Goal: Task Accomplishment & Management: Use online tool/utility

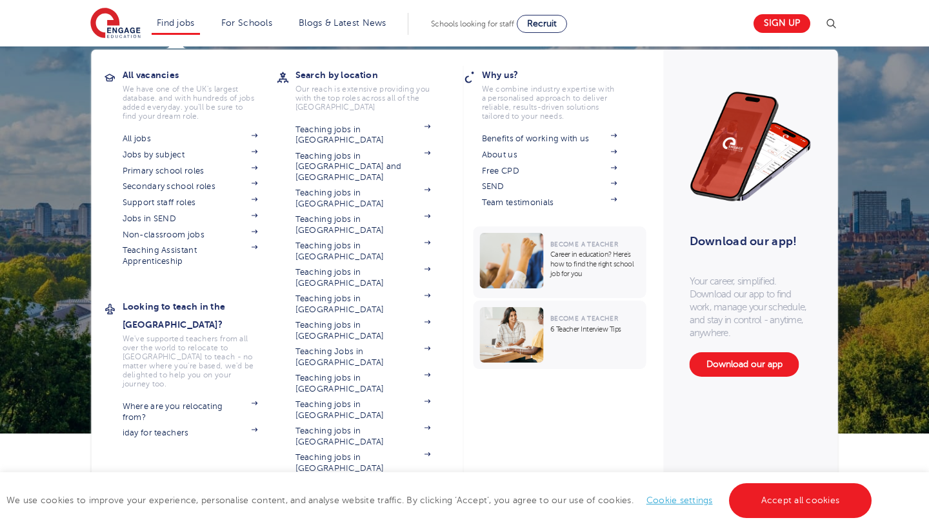
click at [176, 24] on link "Find jobs" at bounding box center [176, 23] width 38 height 10
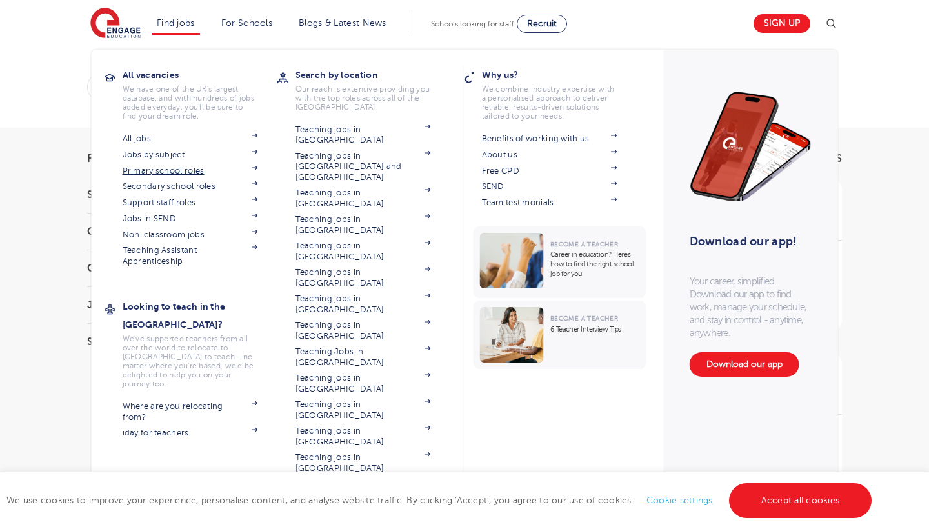
click at [198, 172] on link "Primary school roles" at bounding box center [191, 171] width 136 height 10
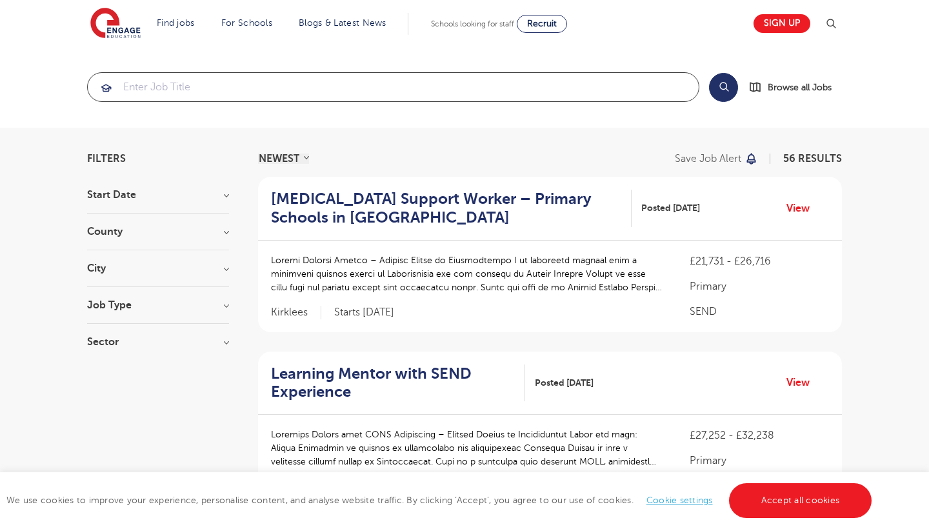
click at [288, 88] on input "search" at bounding box center [393, 87] width 611 height 28
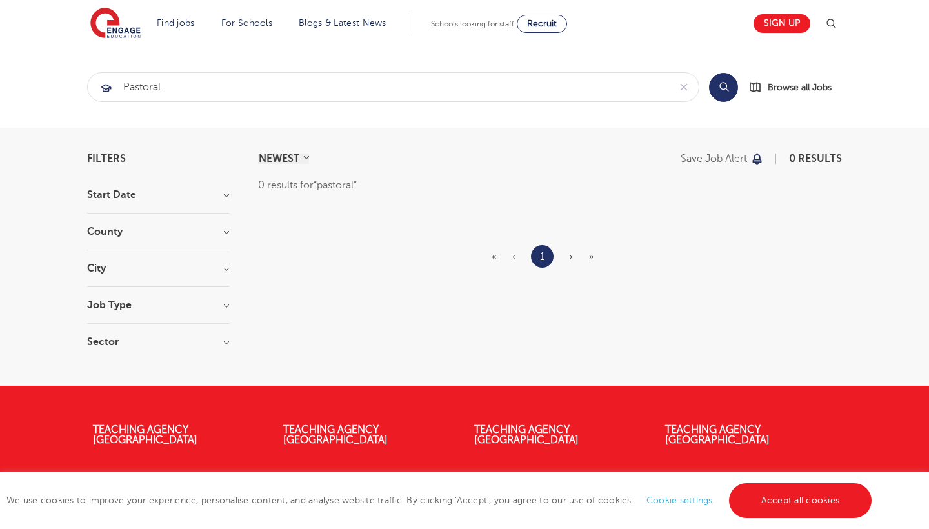
click at [727, 86] on button "Search" at bounding box center [723, 87] width 29 height 29
click at [214, 86] on input "pastoral" at bounding box center [378, 87] width 581 height 28
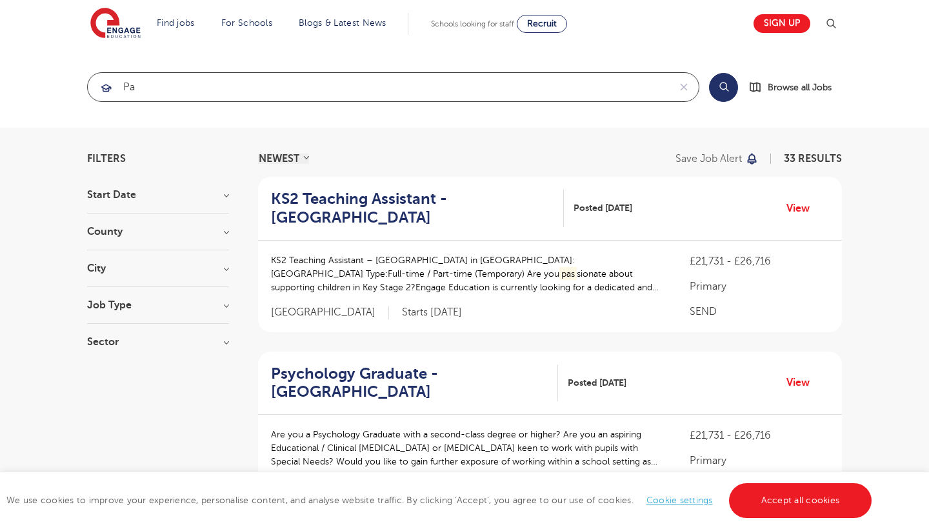
type input "p"
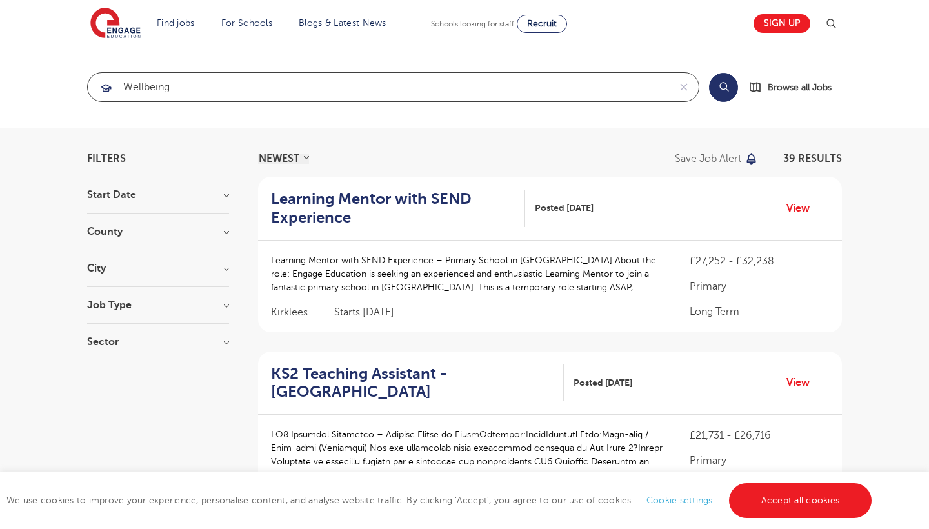
type input "wellbeing"
click button "Submit" at bounding box center [0, 0] width 0 height 0
click at [221, 231] on h3 "County" at bounding box center [158, 232] width 142 height 10
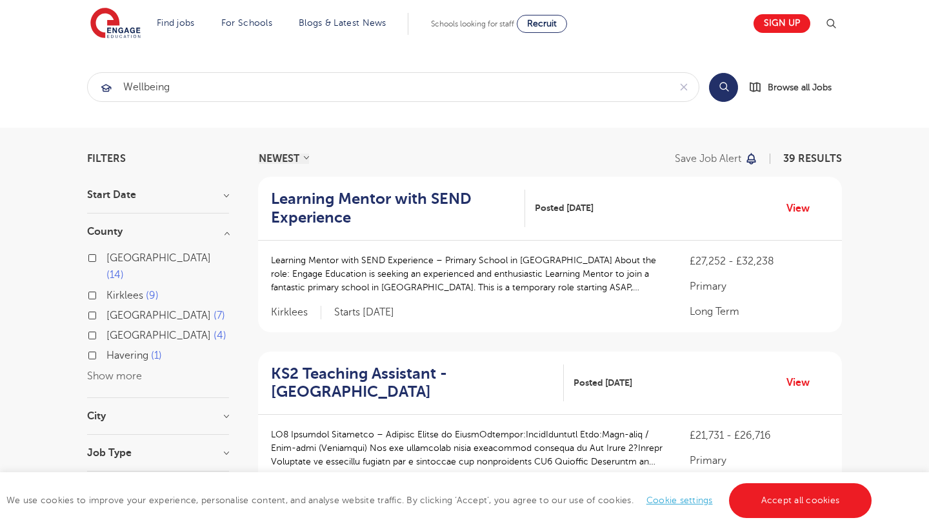
click at [219, 411] on h3 "City" at bounding box center [158, 416] width 142 height 10
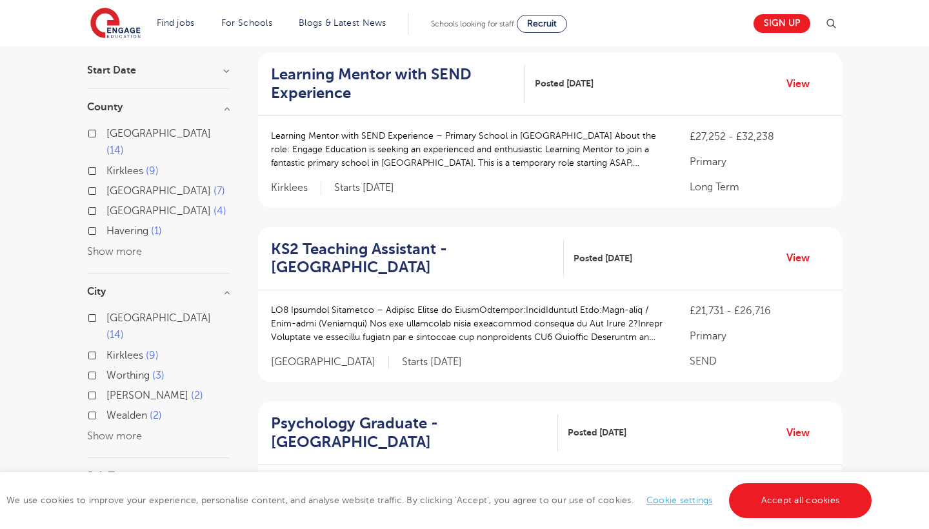
scroll to position [126, 0]
